Goal: Check status

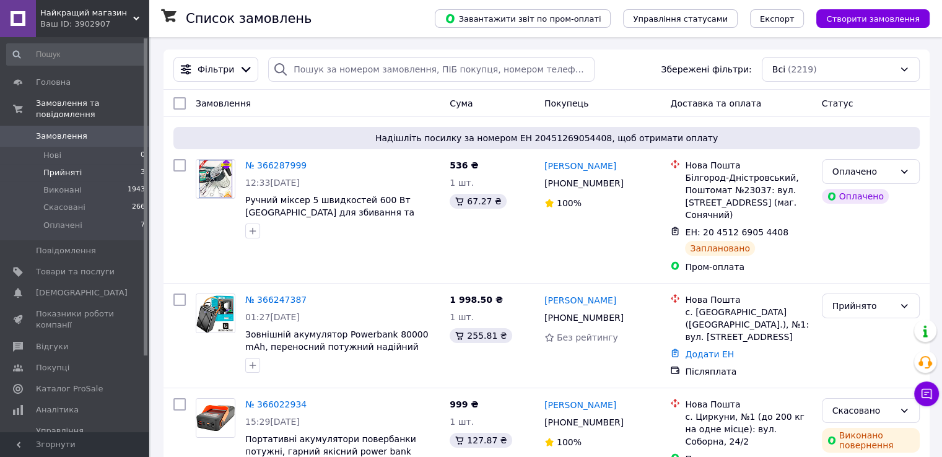
click at [108, 164] on li "Прийняті 3" at bounding box center [76, 172] width 152 height 17
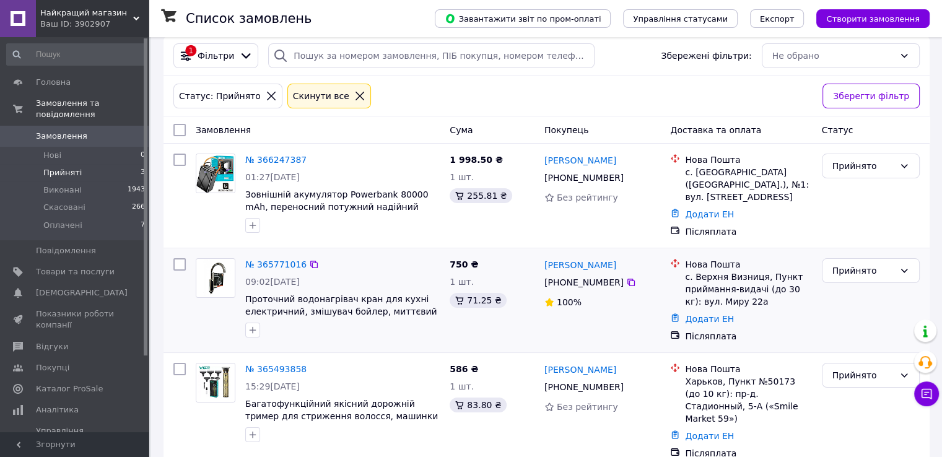
scroll to position [22, 0]
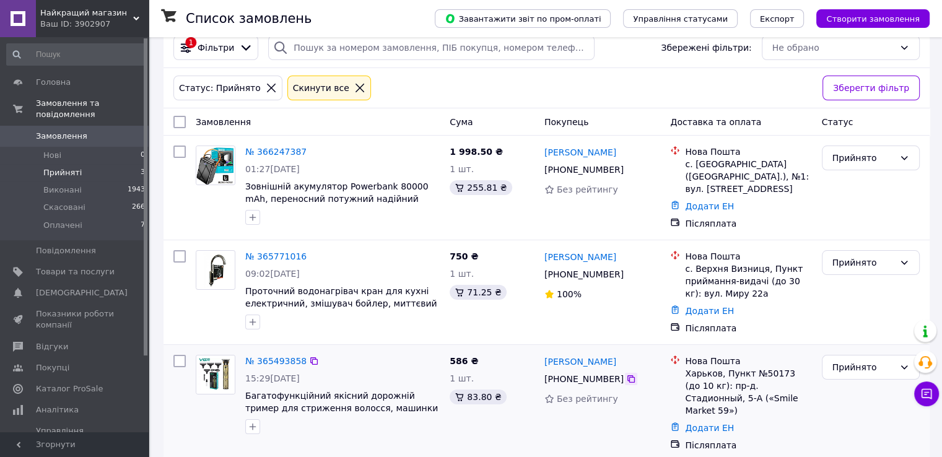
click at [626, 375] on icon at bounding box center [631, 379] width 10 height 10
click at [866, 363] on div "Прийнято" at bounding box center [863, 367] width 62 height 14
click at [854, 395] on li "Виконано" at bounding box center [870, 389] width 97 height 22
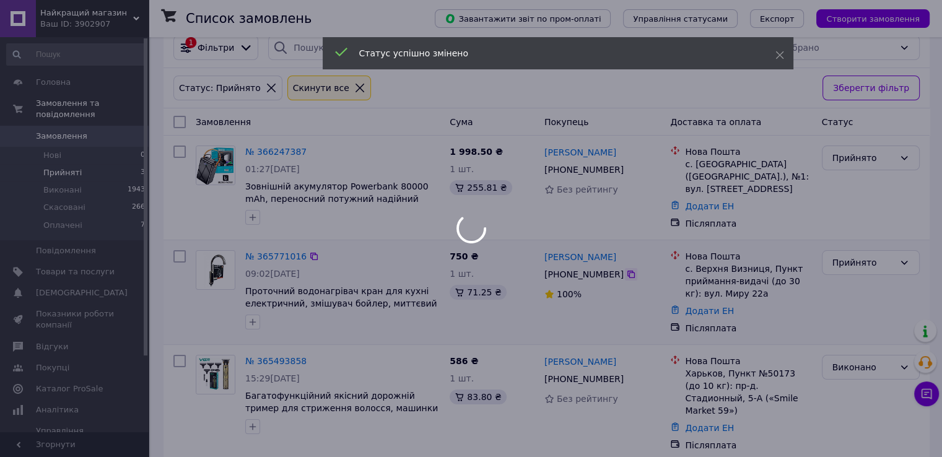
click at [624, 272] on div at bounding box center [471, 228] width 942 height 457
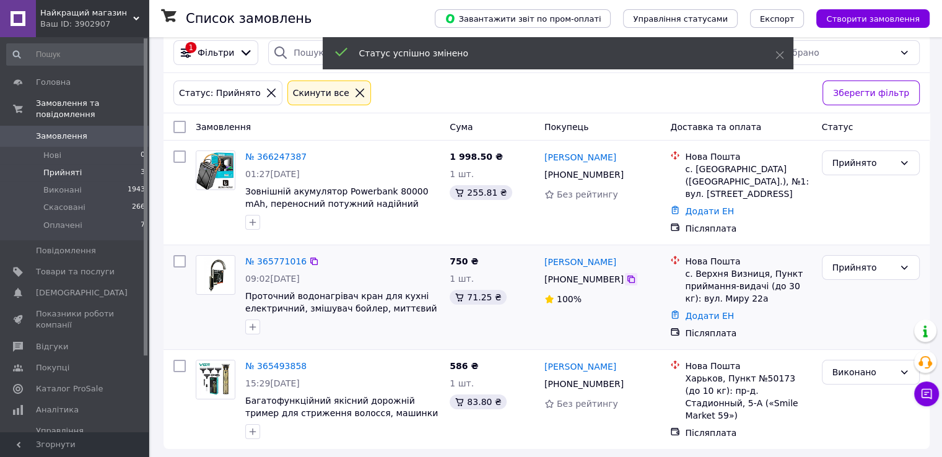
click at [627, 276] on icon at bounding box center [630, 278] width 7 height 7
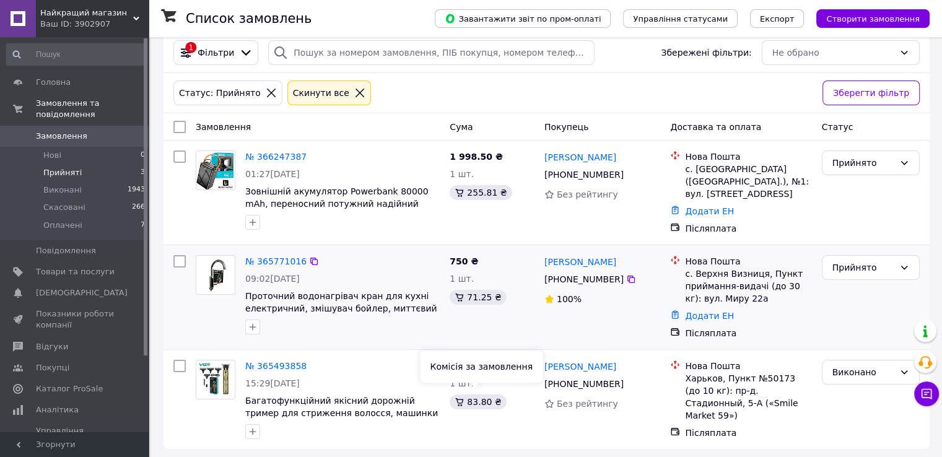
scroll to position [0, 0]
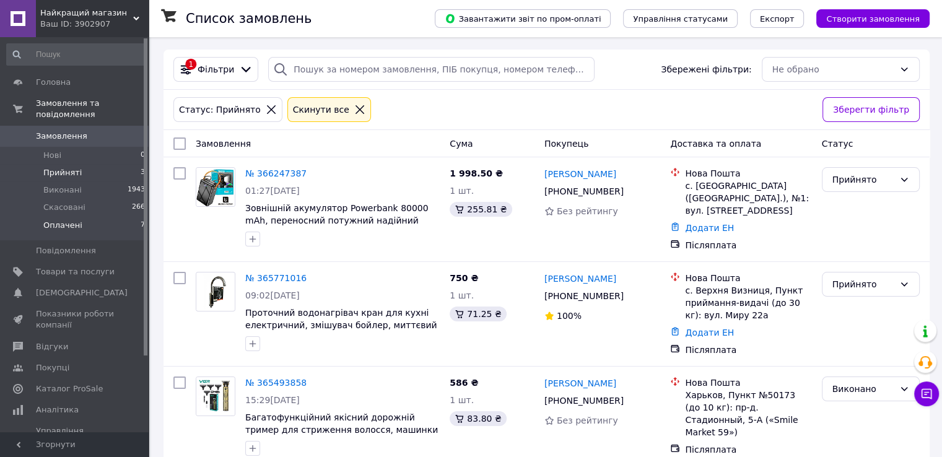
click at [126, 217] on li "Оплачені 7" at bounding box center [76, 229] width 152 height 24
